Goal: Find specific page/section: Find specific page/section

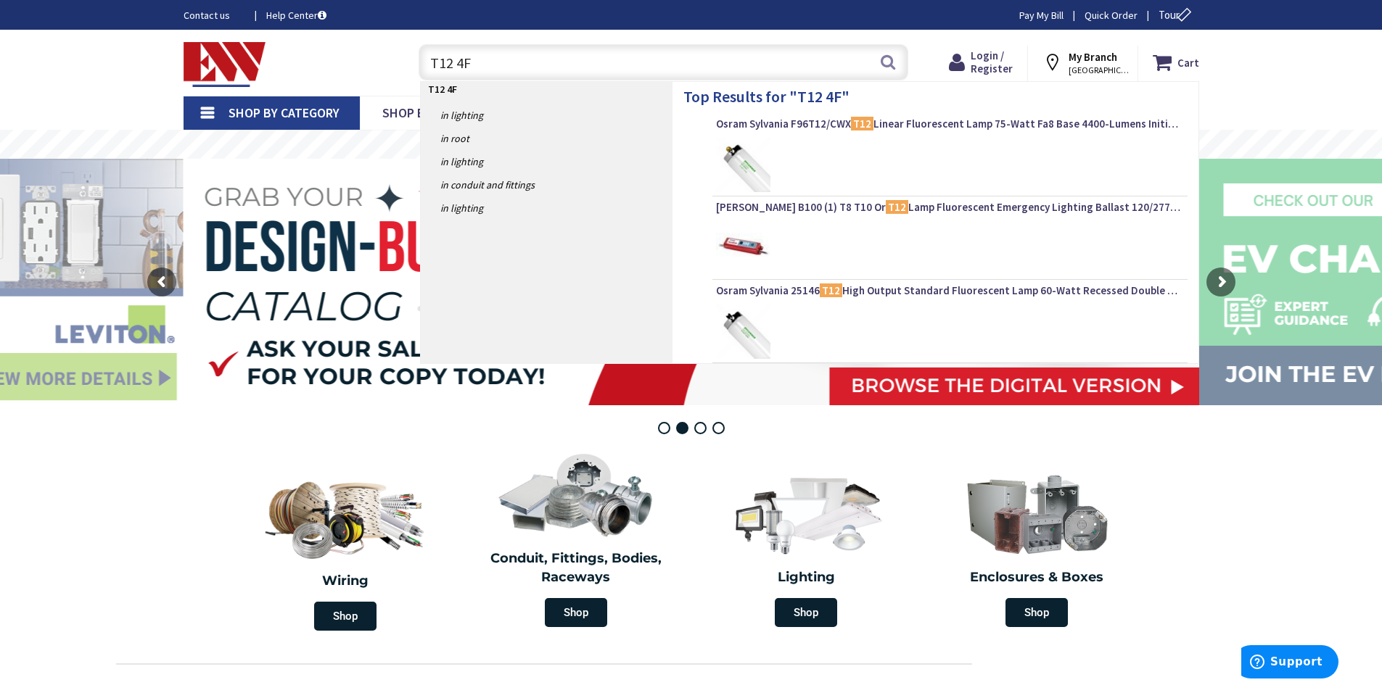
type input "T12 4FT"
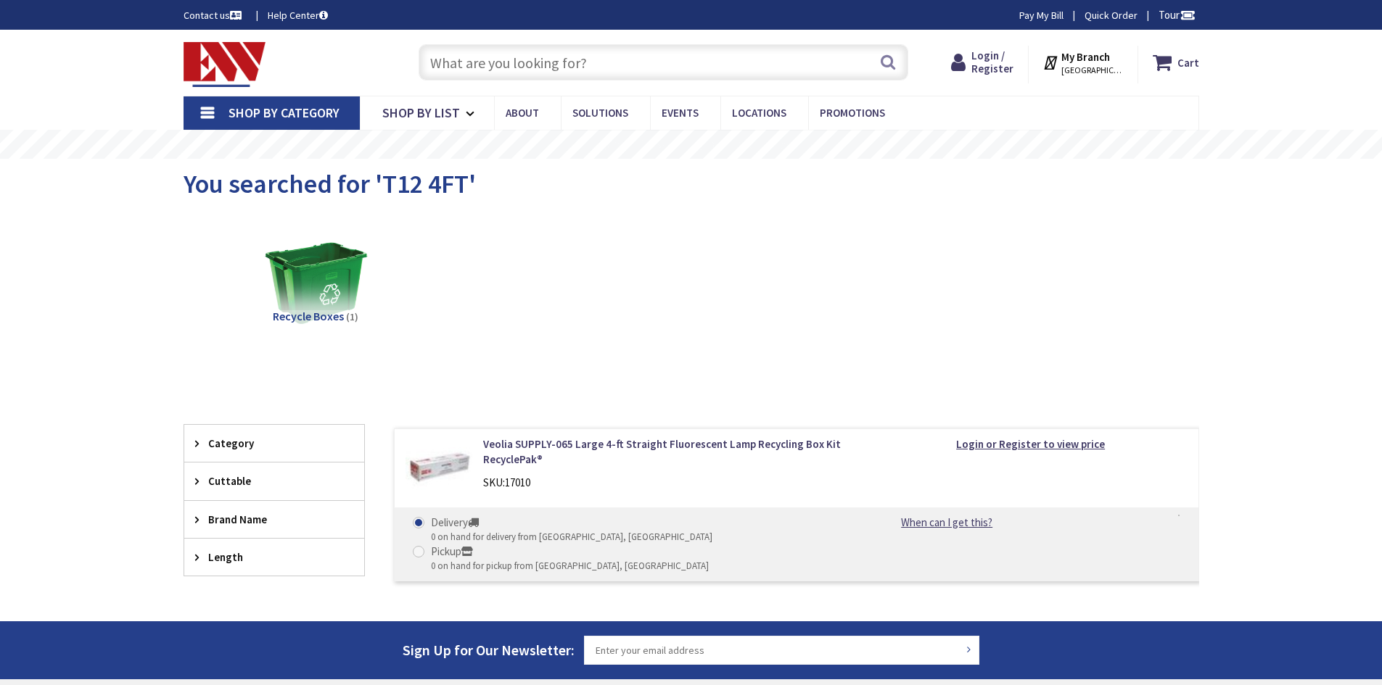
type input "[GEOGRAPHIC_DATA][STREET_ADDRESS][GEOGRAPHIC_DATA]"
click at [487, 63] on input "text" at bounding box center [663, 62] width 490 height 36
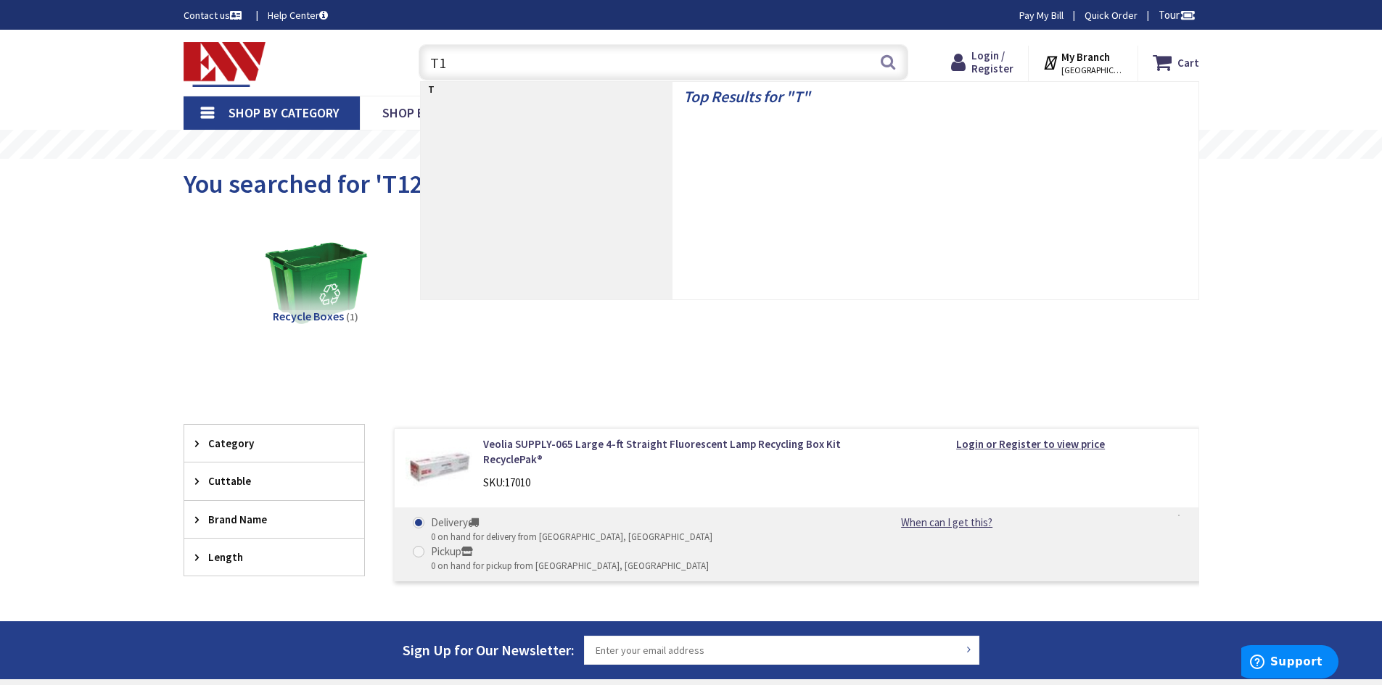
type input "T12"
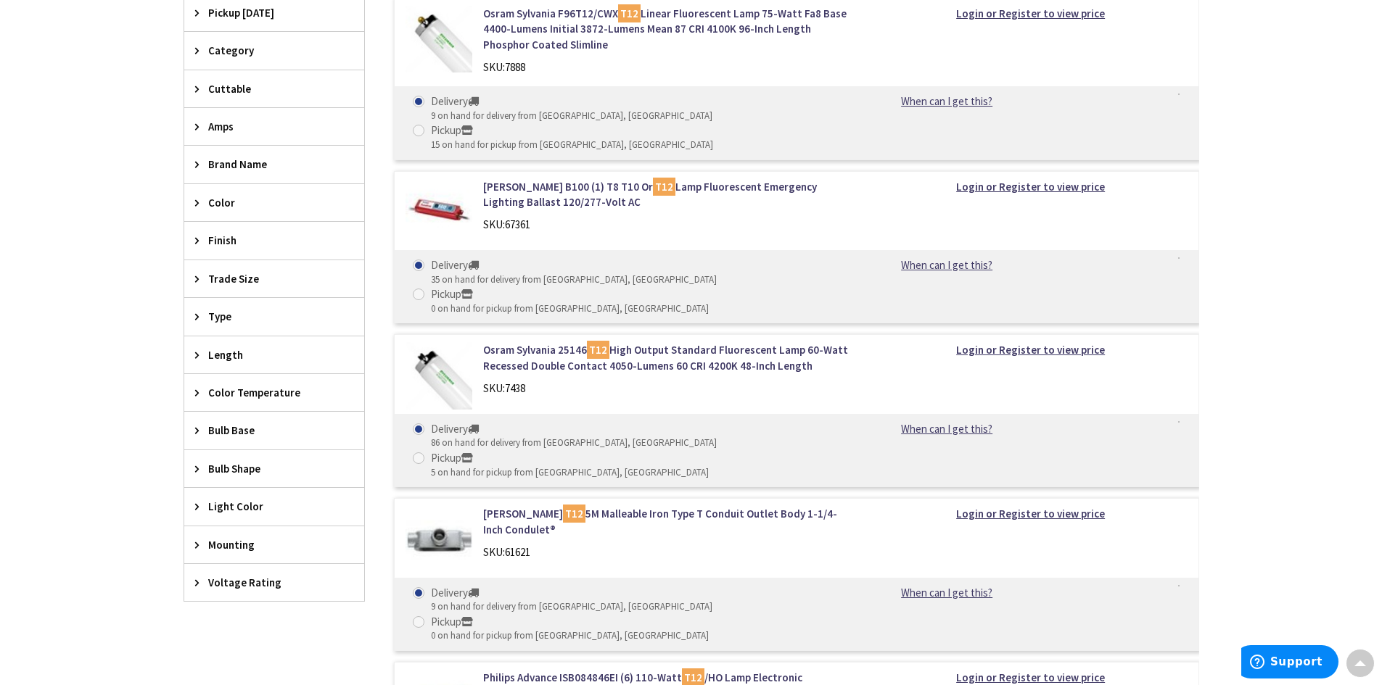
scroll to position [290, 0]
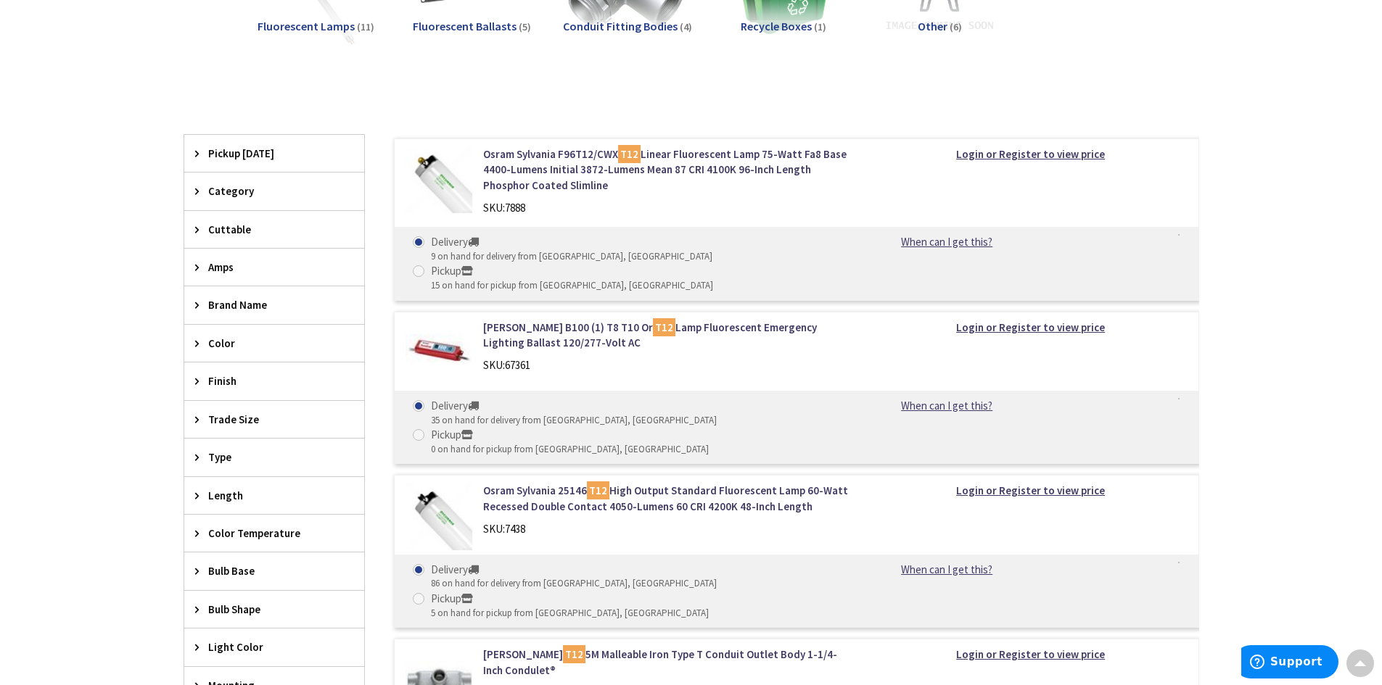
click at [198, 189] on icon at bounding box center [200, 191] width 11 height 11
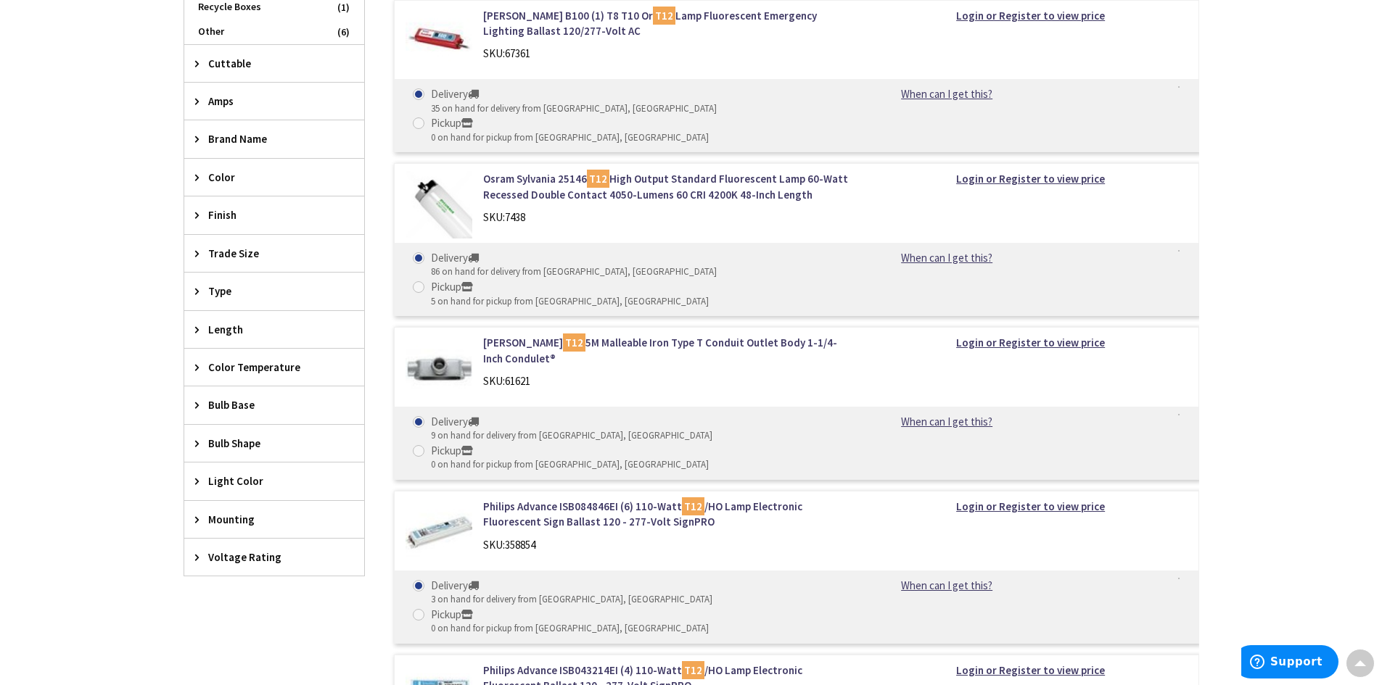
scroll to position [580, 0]
